Goal: Check status: Check status

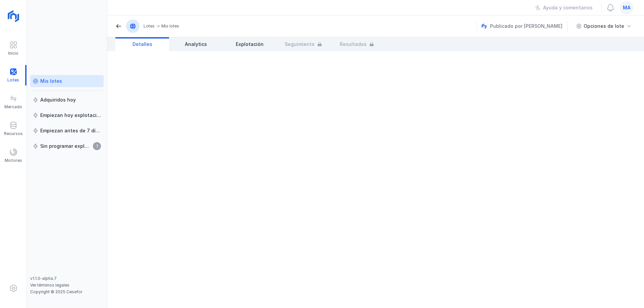
click at [57, 82] on div "Mis lotes" at bounding box center [51, 81] width 22 height 7
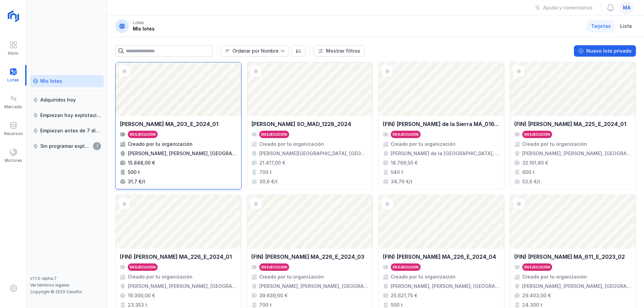
click at [217, 129] on div "[PERSON_NAME] MA_203_E_2024_01 En ejecución Creado por tu organización [PERSON_…" at bounding box center [178, 152] width 117 height 65
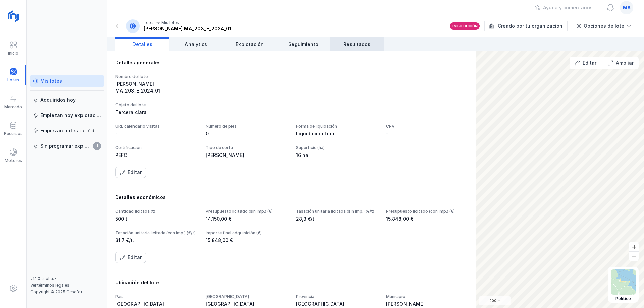
click at [372, 41] on link "Resultados" at bounding box center [357, 44] width 54 height 14
